Goal: Navigation & Orientation: Understand site structure

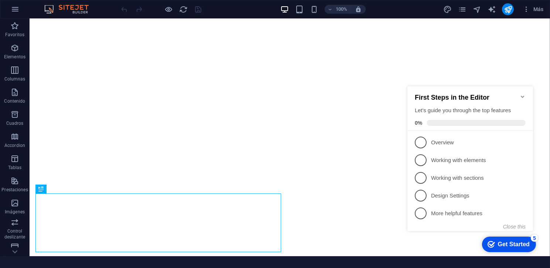
click at [521, 94] on icon "Minimize checklist" at bounding box center [522, 96] width 6 height 6
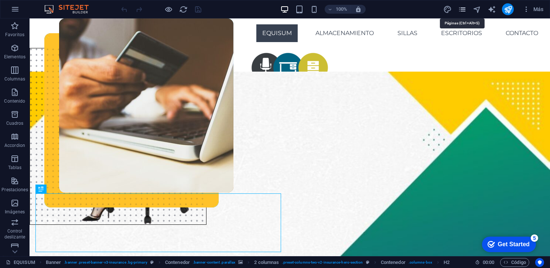
click at [464, 11] on icon "pages" at bounding box center [462, 9] width 8 height 8
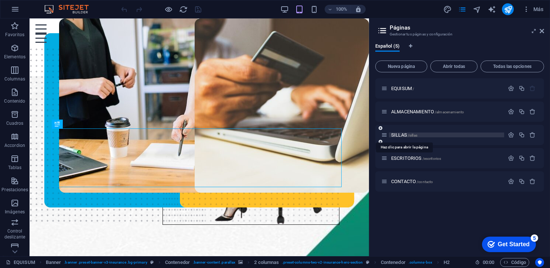
click at [404, 135] on span "SILLAS /sillas" at bounding box center [404, 135] width 26 height 6
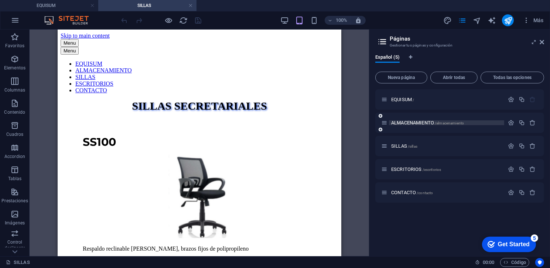
click at [443, 123] on span "/almacenamiento" at bounding box center [448, 123] width 29 height 4
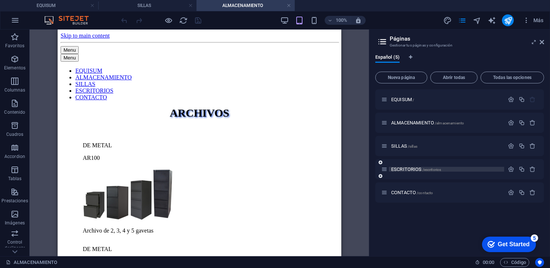
click at [434, 168] on span "/escritorios" at bounding box center [431, 170] width 19 height 4
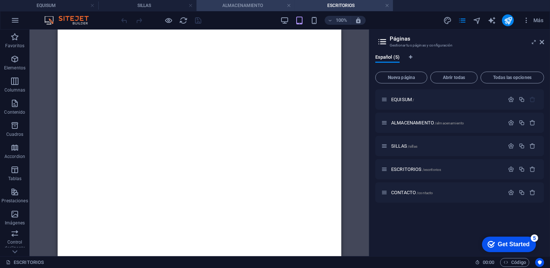
click at [291, 6] on h4 "ALMACENAMIENTO" at bounding box center [245, 5] width 98 height 8
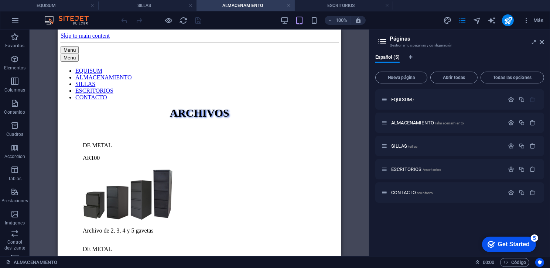
click at [419, 235] on div "EQUISUM / ALMACENAMIENTO /almacenamiento SILLAS /sillas ESCRITORIOS /escritorio…" at bounding box center [459, 169] width 169 height 161
click at [289, 8] on link at bounding box center [288, 5] width 4 height 7
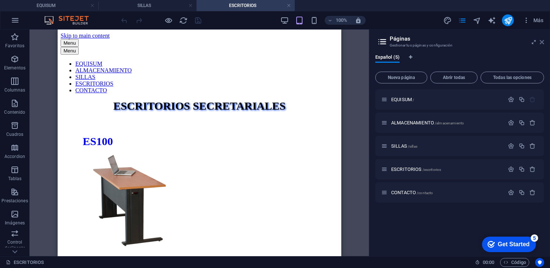
click at [541, 40] on icon at bounding box center [541, 42] width 4 height 6
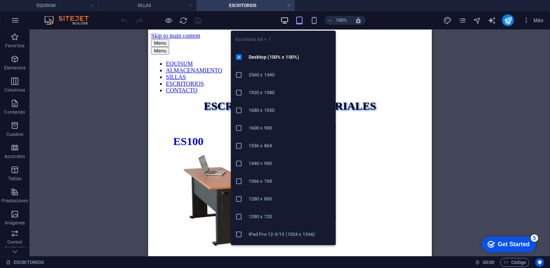
click at [283, 17] on icon "button" at bounding box center [284, 20] width 8 height 8
